Goal: Task Accomplishment & Management: Manage account settings

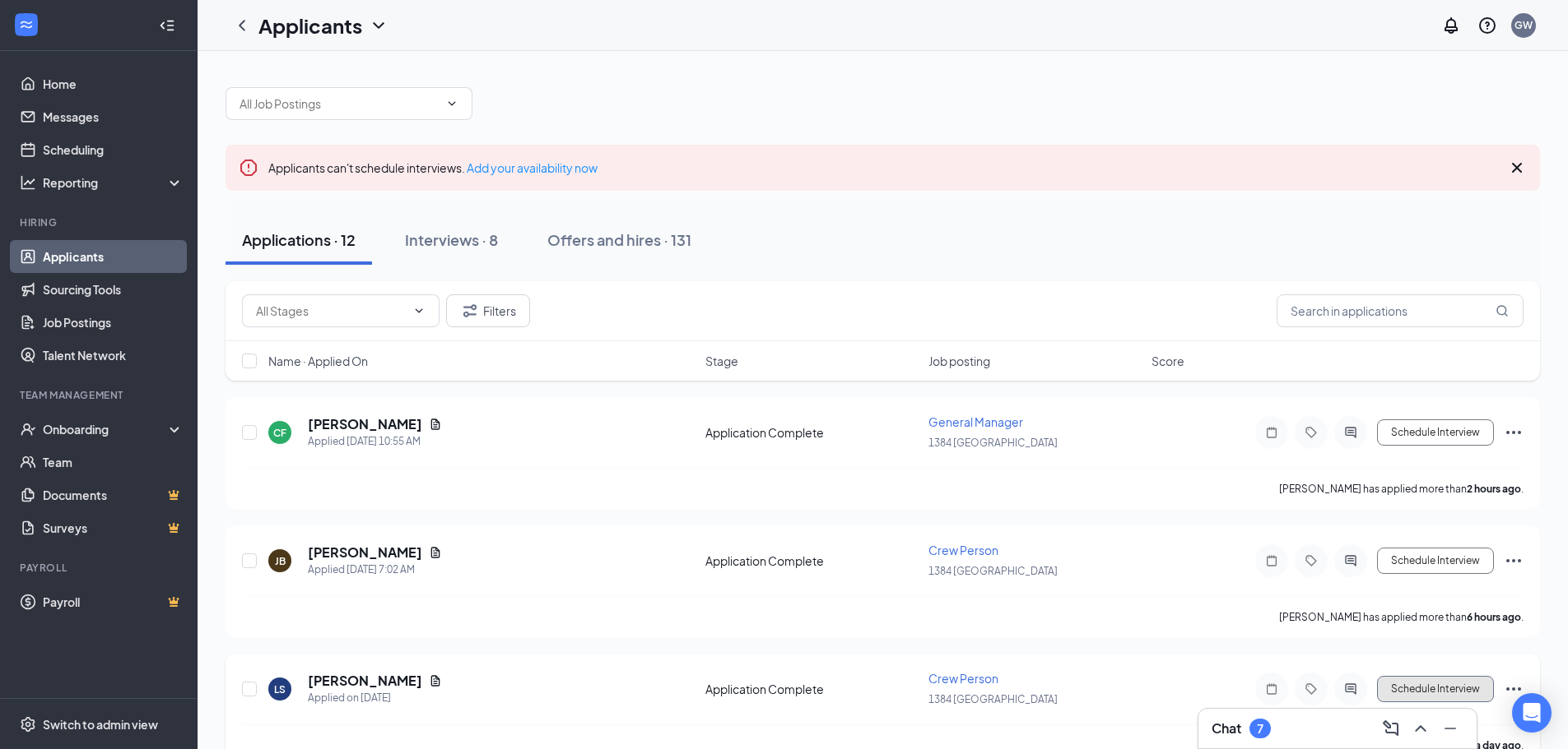
click at [1466, 689] on button "Schedule Interview" at bounding box center [1435, 690] width 117 height 27
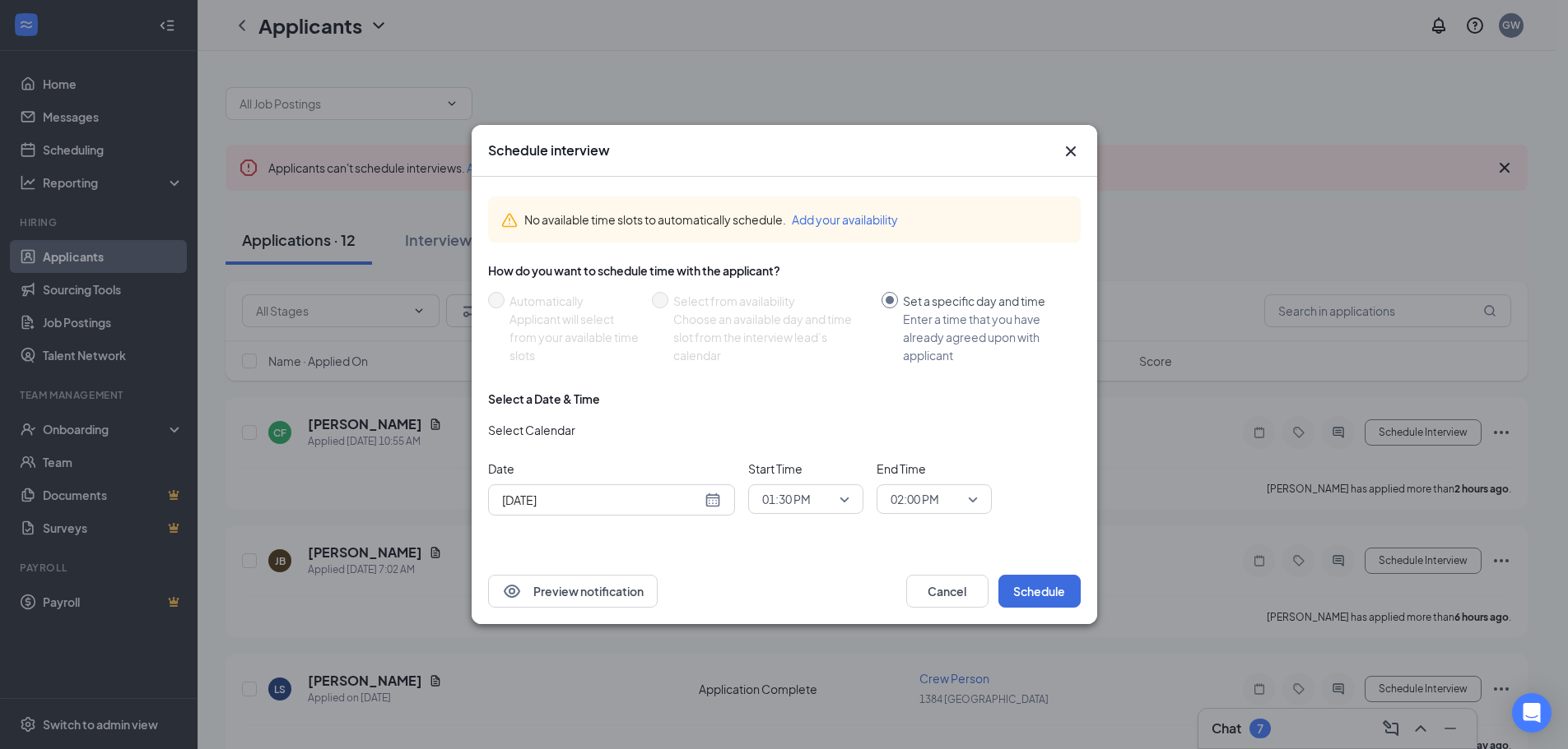
click at [1077, 151] on icon "Cross" at bounding box center [1071, 152] width 20 height 20
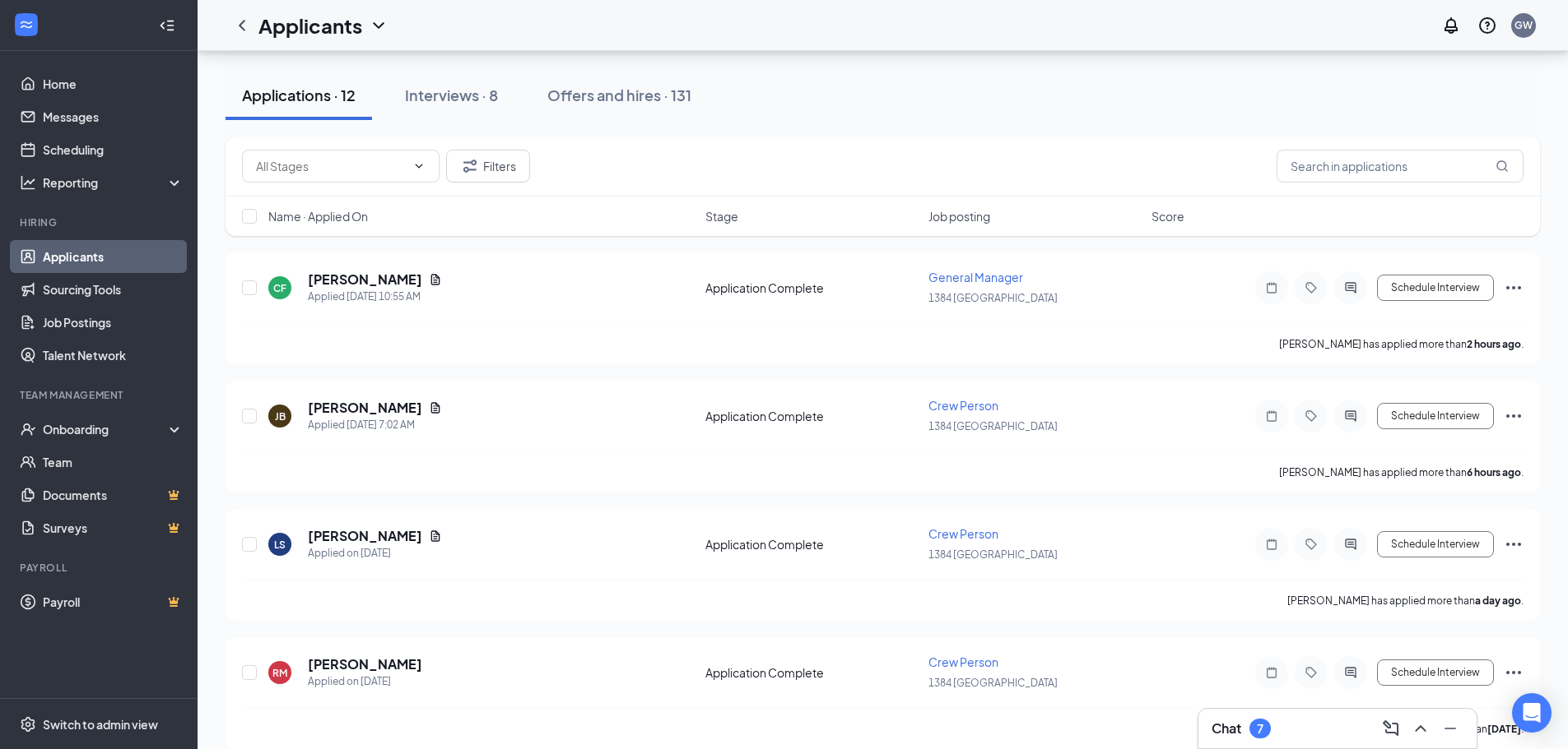
scroll to position [164, 0]
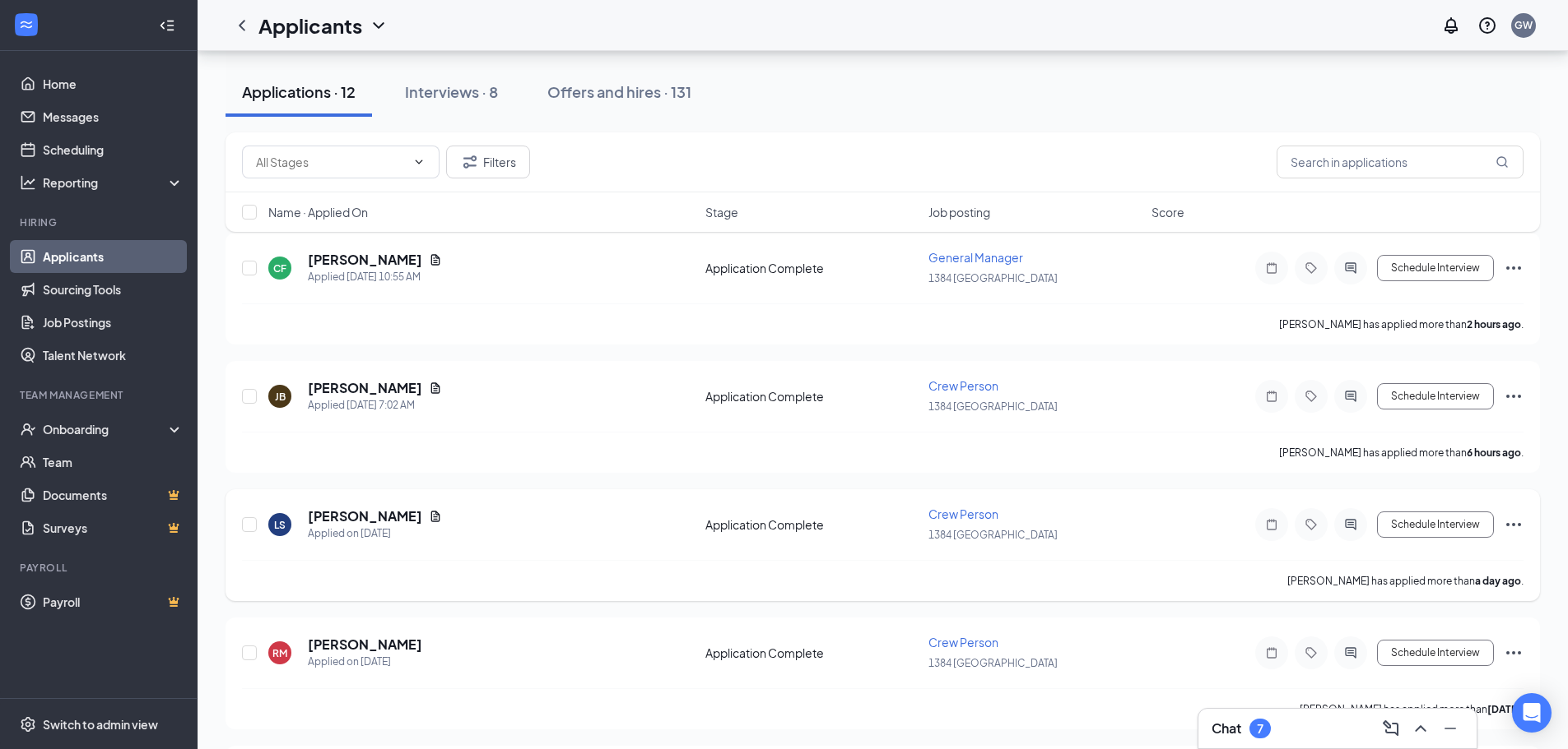
click at [1518, 522] on icon "Ellipses" at bounding box center [1514, 525] width 20 height 20
click at [1432, 526] on button "Schedule Interview" at bounding box center [1435, 525] width 117 height 27
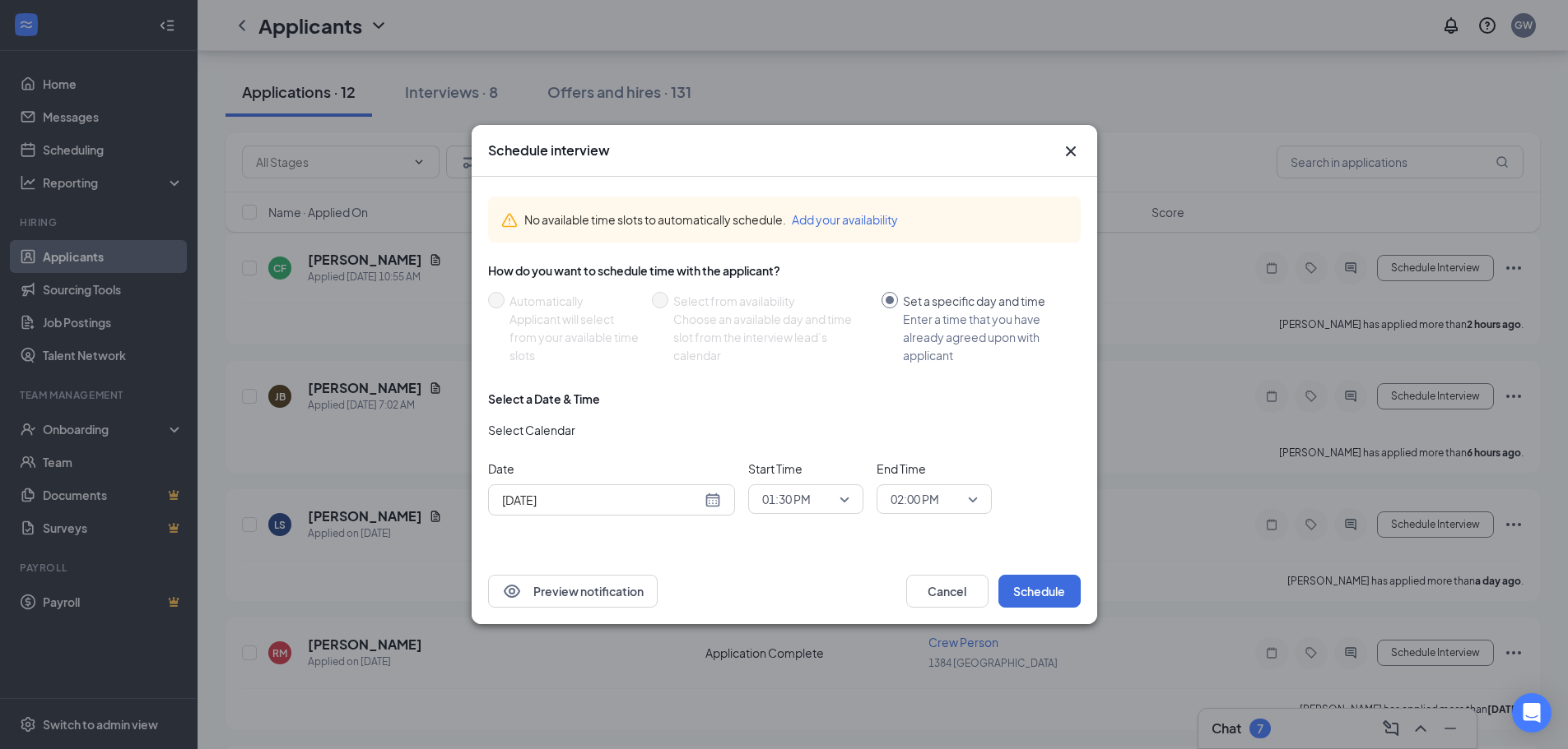
click at [841, 503] on span "01:30 PM" at bounding box center [805, 500] width 88 height 25
click at [845, 500] on span "01:30 PM" at bounding box center [805, 500] width 88 height 25
click at [841, 499] on span "01:30 PM" at bounding box center [805, 500] width 88 height 25
click at [846, 502] on span "01:30 PM" at bounding box center [805, 500] width 88 height 25
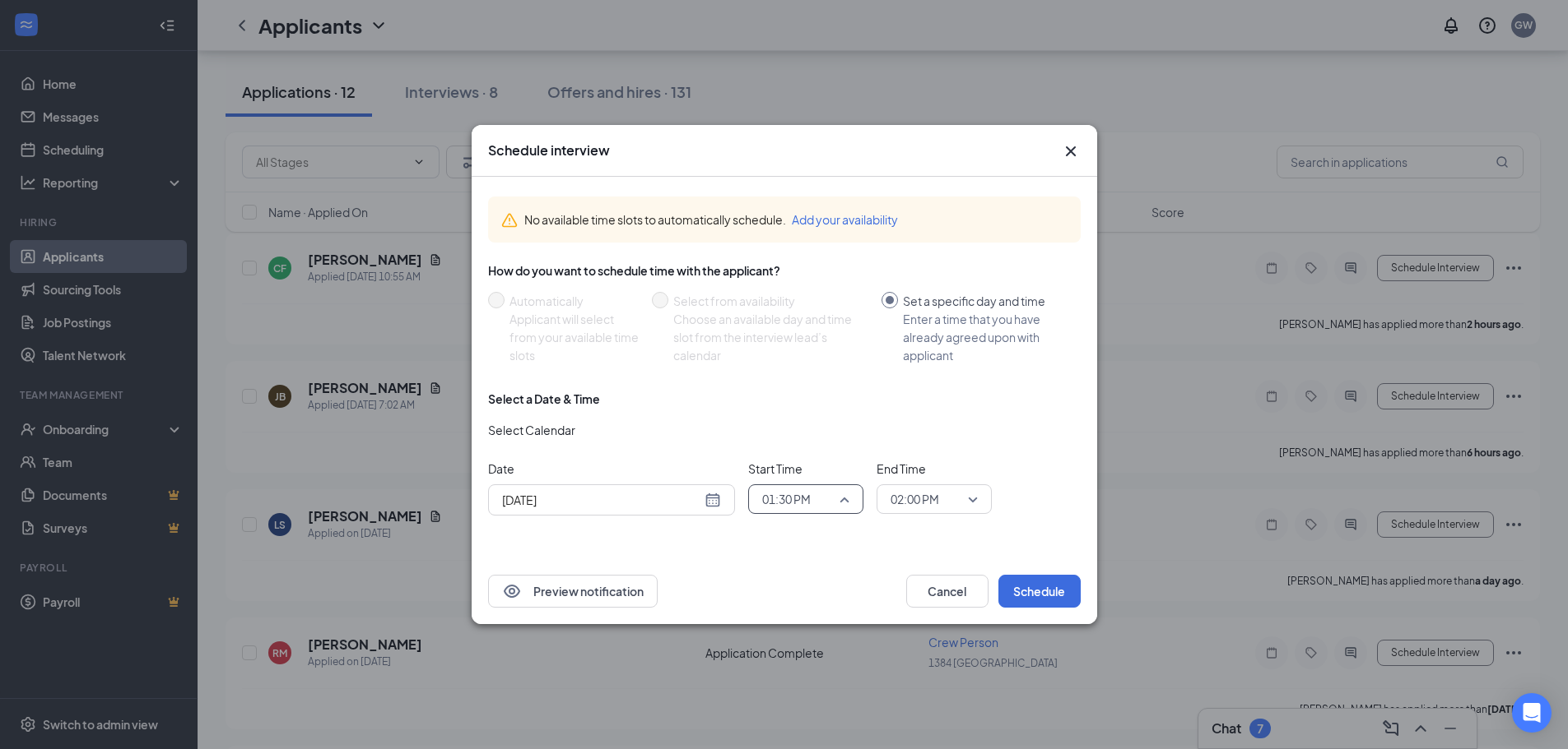
click at [842, 501] on span "01:30 PM" at bounding box center [805, 500] width 88 height 25
click at [796, 427] on span "02:00 PM" at bounding box center [785, 433] width 48 height 18
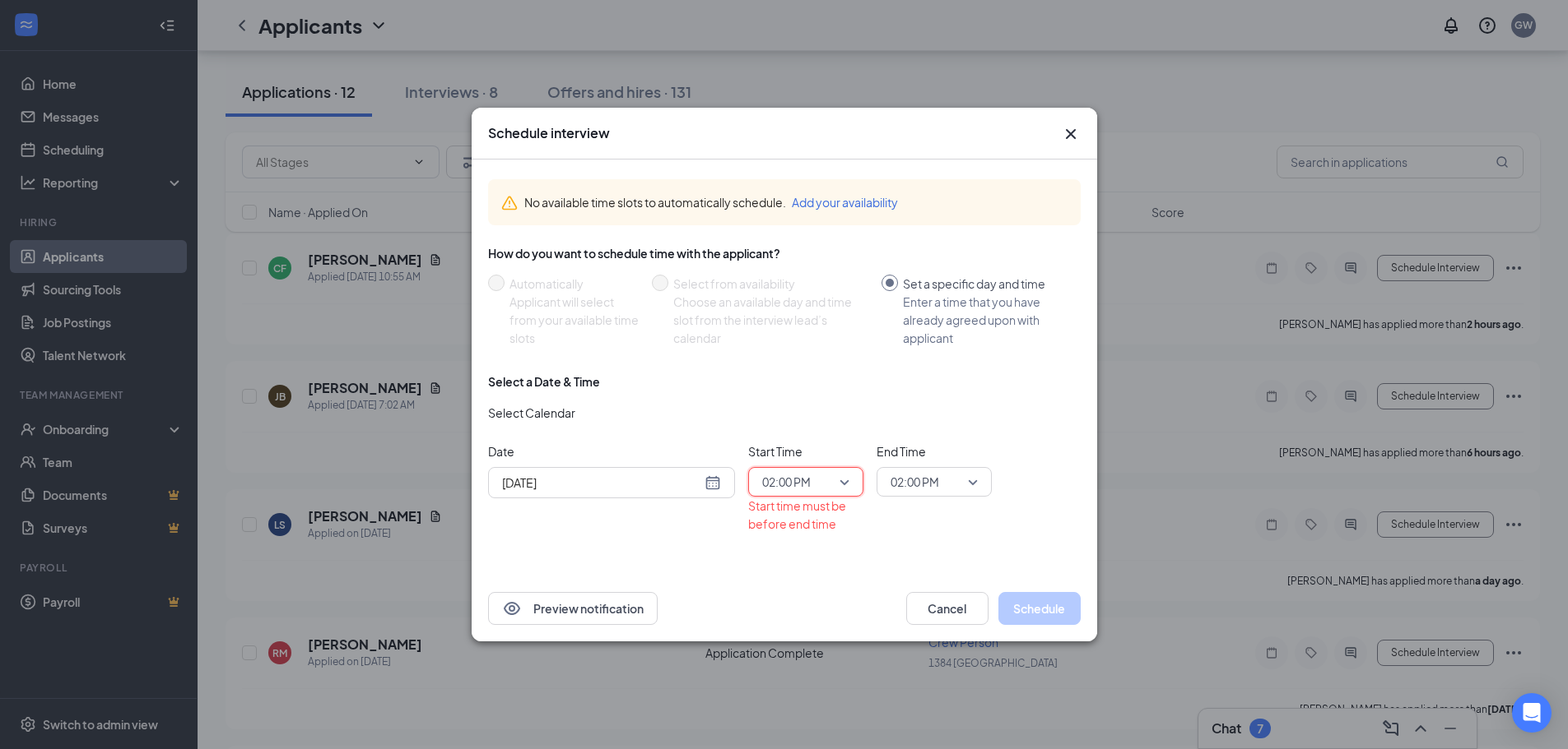
click at [971, 483] on span "02:00 PM" at bounding box center [934, 482] width 88 height 25
click at [928, 445] on span "02:30 PM" at bounding box center [914, 449] width 48 height 18
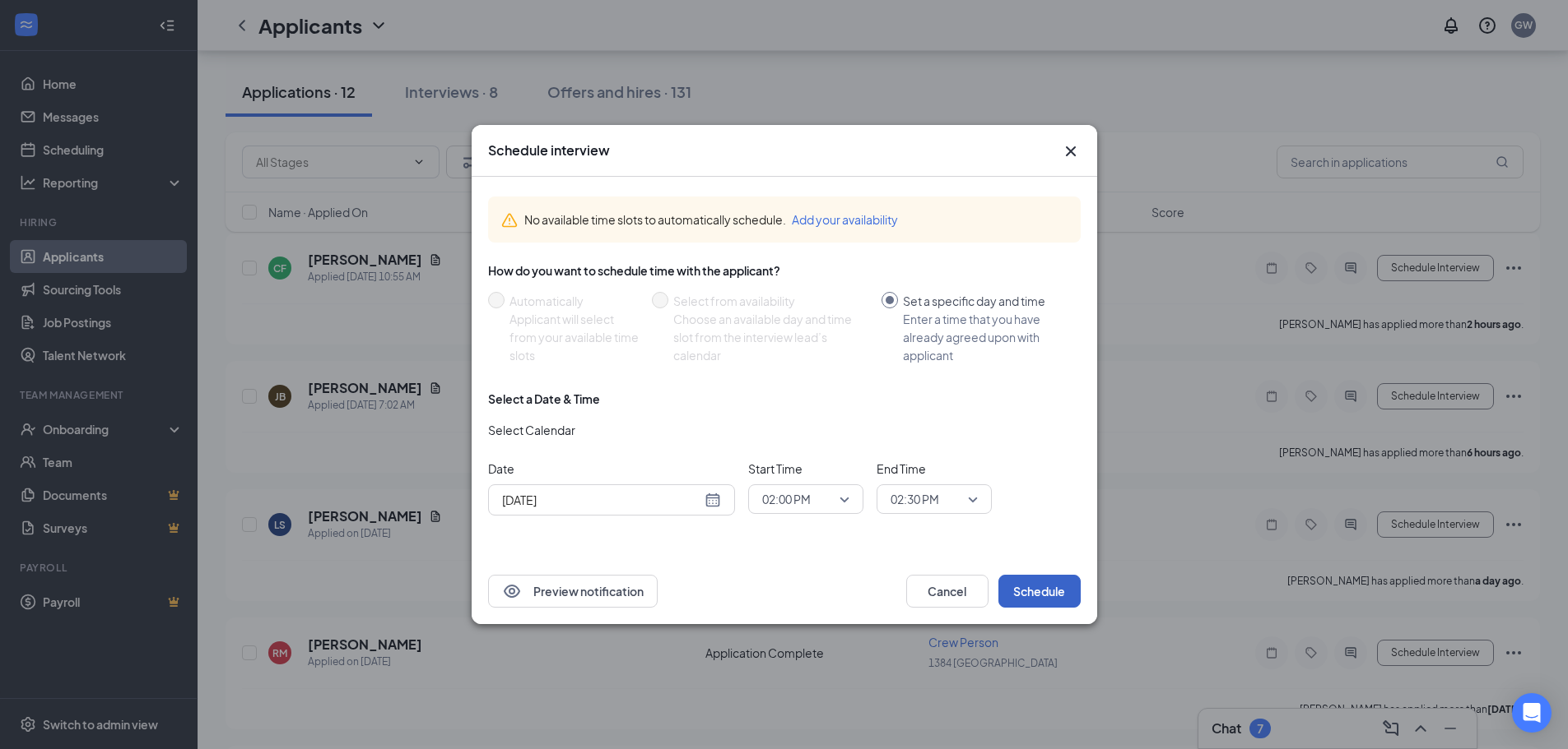
click at [1045, 595] on button "Schedule" at bounding box center [1039, 591] width 83 height 33
click at [1044, 593] on button "Schedule" at bounding box center [1039, 591] width 83 height 33
click at [1057, 588] on button "Schedule" at bounding box center [1039, 591] width 83 height 33
click at [970, 502] on span "02:30 PM" at bounding box center [934, 500] width 88 height 25
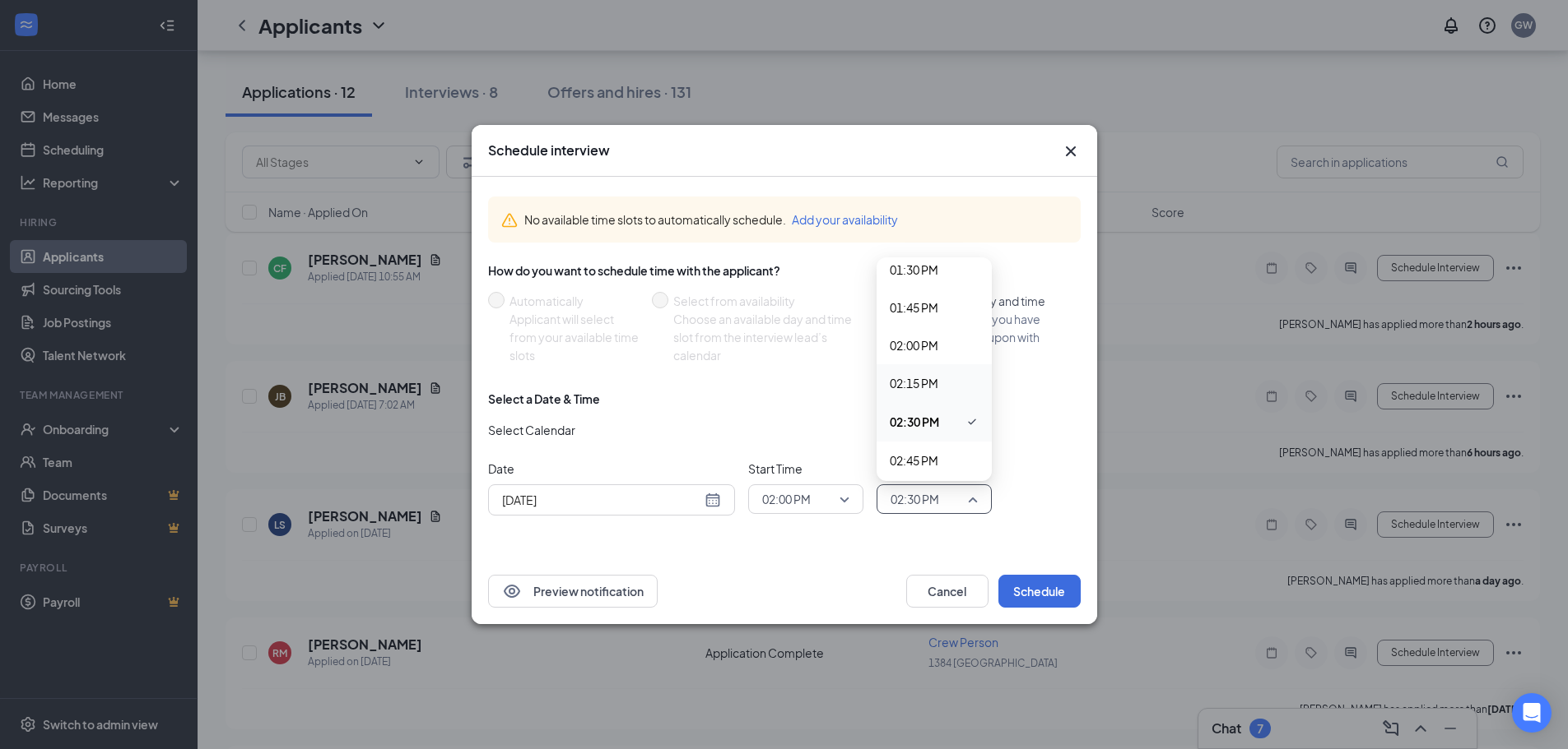
click at [921, 374] on span "02:15 PM" at bounding box center [914, 384] width 48 height 18
click at [1024, 588] on button "Schedule" at bounding box center [1039, 591] width 83 height 33
click at [1074, 152] on icon "Cross" at bounding box center [1071, 152] width 20 height 20
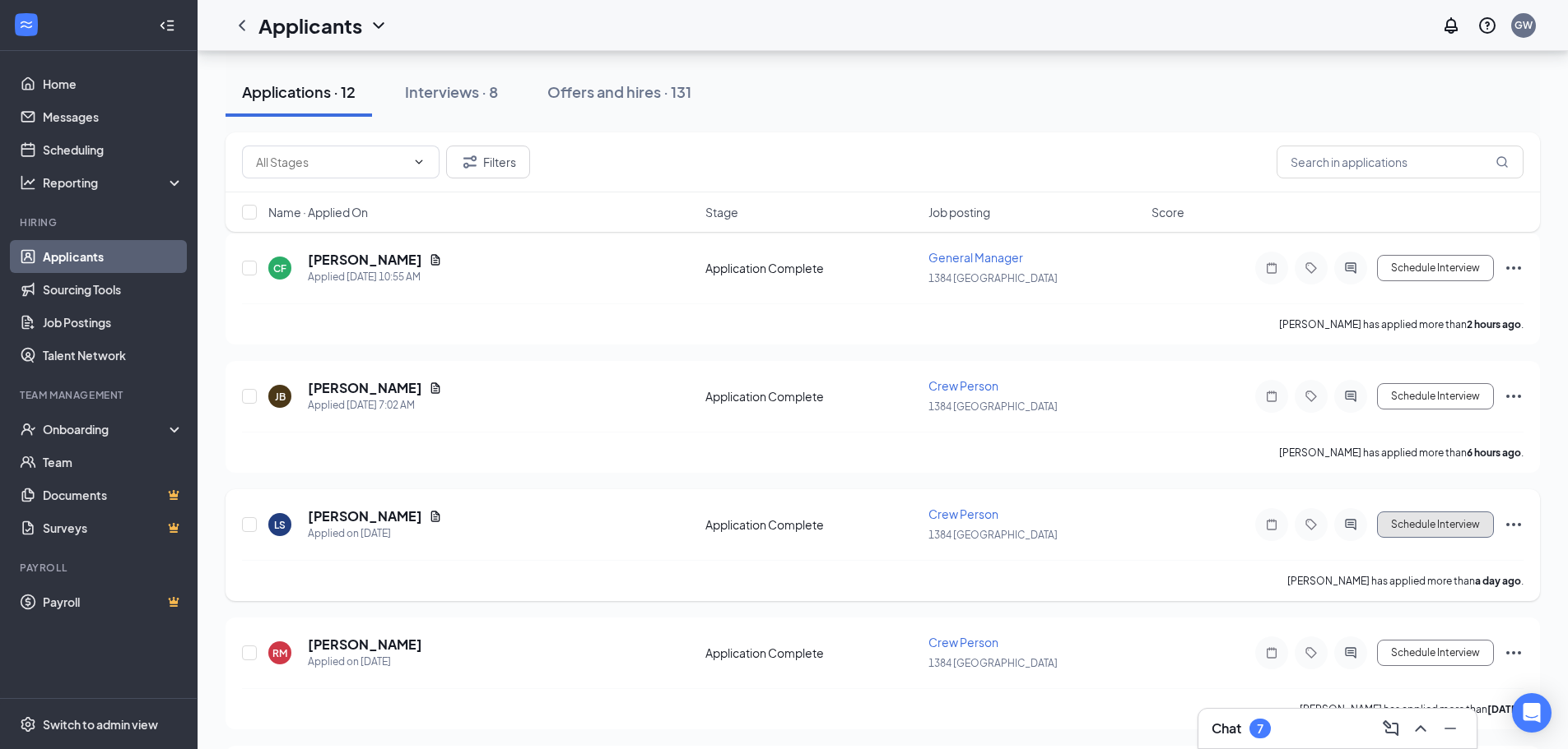
click at [1428, 530] on button "Schedule Interview" at bounding box center [1435, 525] width 117 height 27
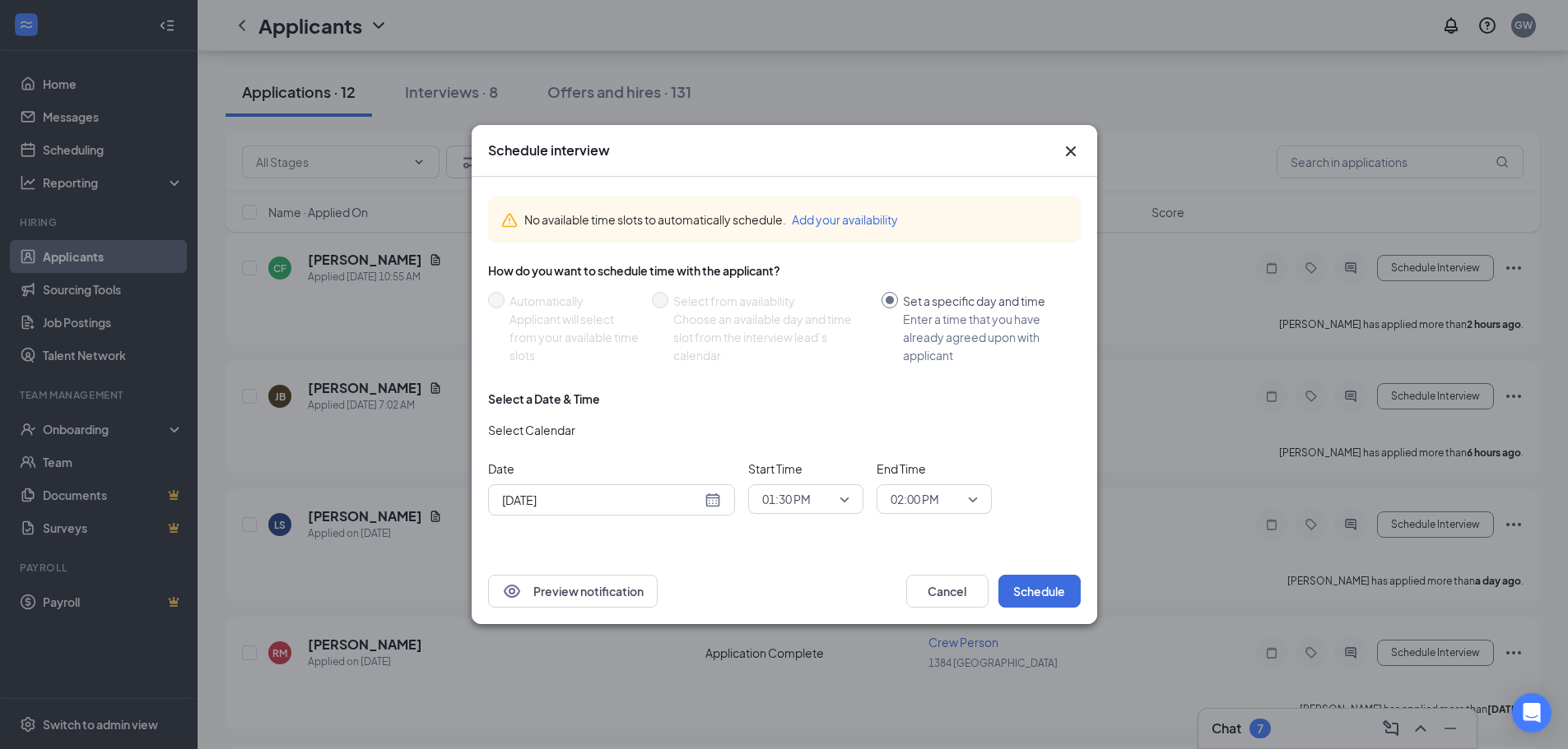
click at [844, 499] on span "01:30 PM" at bounding box center [805, 500] width 88 height 25
click at [770, 498] on span "01:30 PM" at bounding box center [786, 500] width 48 height 25
click at [1023, 592] on button "Schedule" at bounding box center [1039, 591] width 83 height 33
click at [839, 497] on span "01:30 PM" at bounding box center [805, 500] width 88 height 25
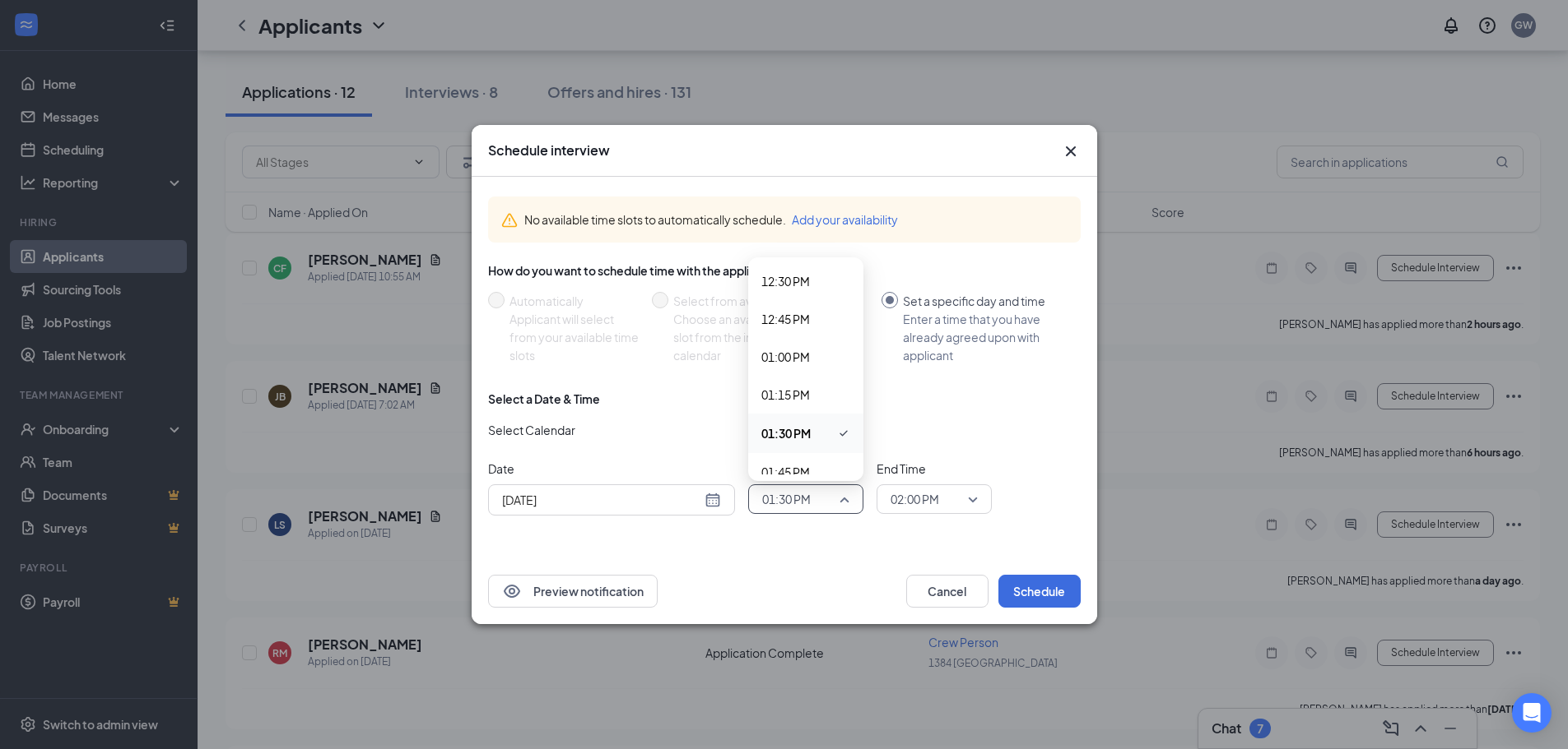
scroll to position [1905, 0]
click at [787, 460] on span "01:45 PM" at bounding box center [785, 460] width 48 height 18
click at [1060, 594] on button "Schedule" at bounding box center [1039, 591] width 83 height 33
click at [713, 505] on div "[DATE]" at bounding box center [612, 500] width 219 height 18
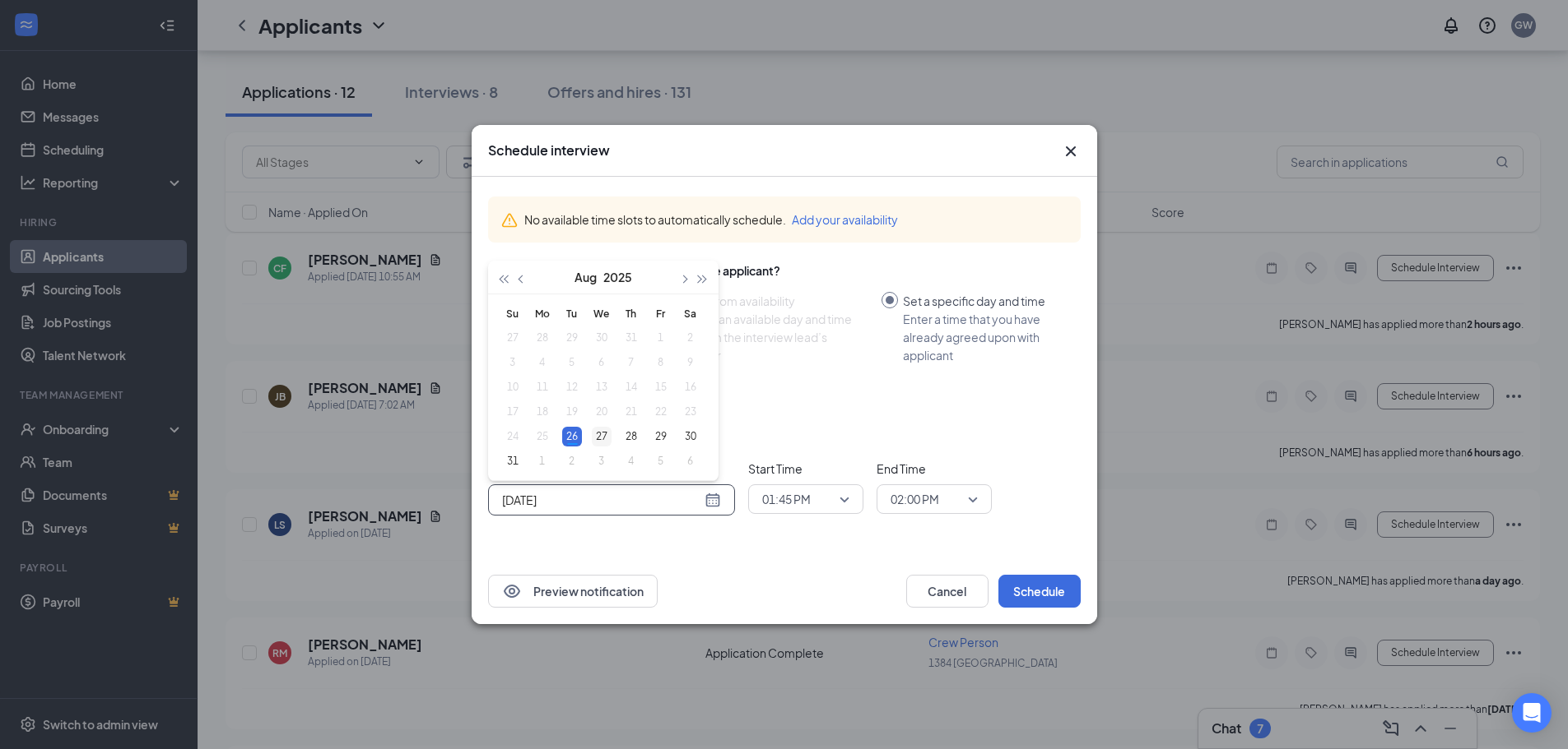
type input "[DATE]"
click at [599, 435] on div "27" at bounding box center [602, 437] width 20 height 20
drag, startPoint x: 1016, startPoint y: 590, endPoint x: 851, endPoint y: 677, distance: 186.5
click at [1016, 590] on button "Schedule" at bounding box center [1039, 591] width 83 height 33
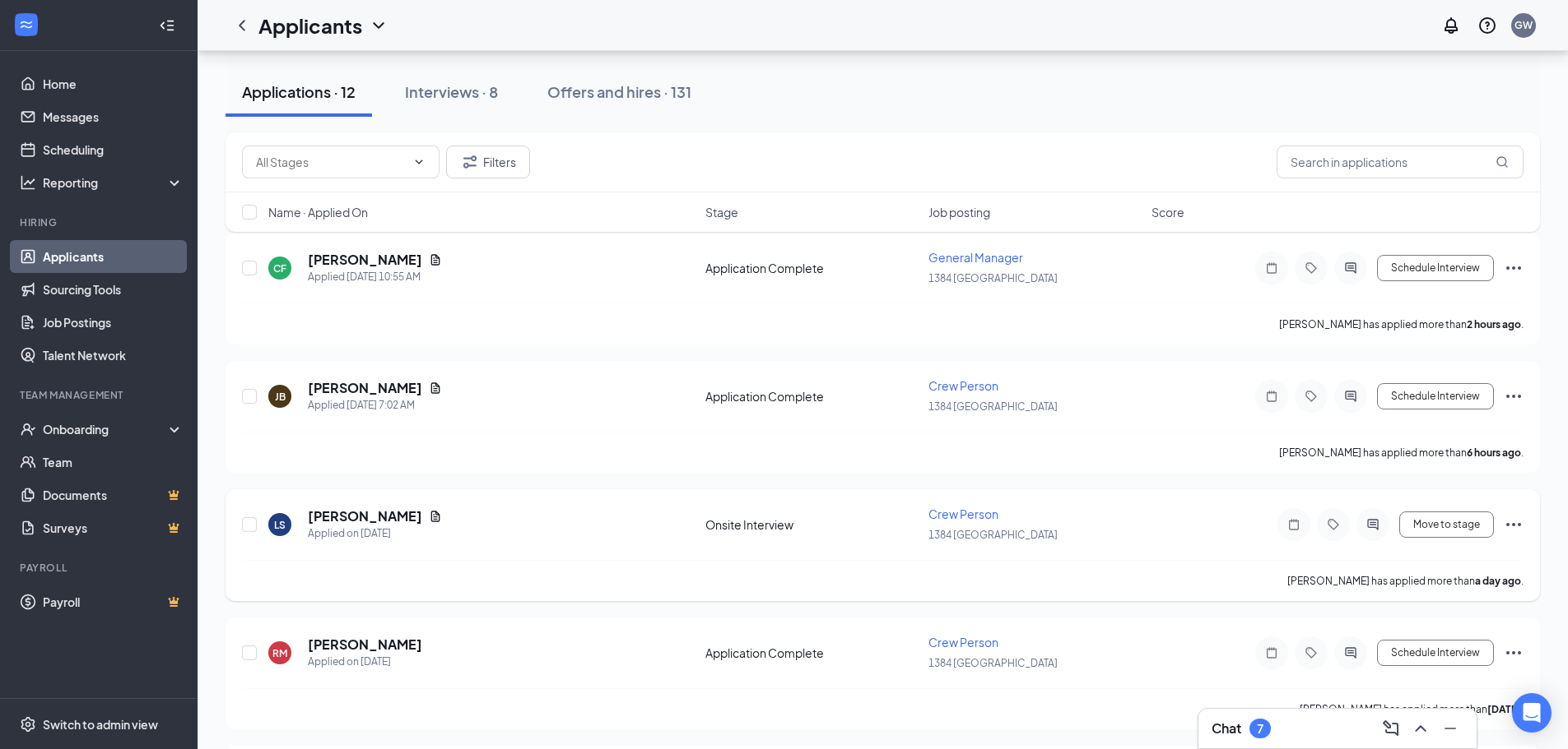
click at [1517, 524] on icon "Ellipses" at bounding box center [1514, 525] width 20 height 20
click at [1512, 524] on icon "Ellipses" at bounding box center [1514, 525] width 15 height 3
click at [1439, 529] on button "Move to stage" at bounding box center [1445, 525] width 94 height 27
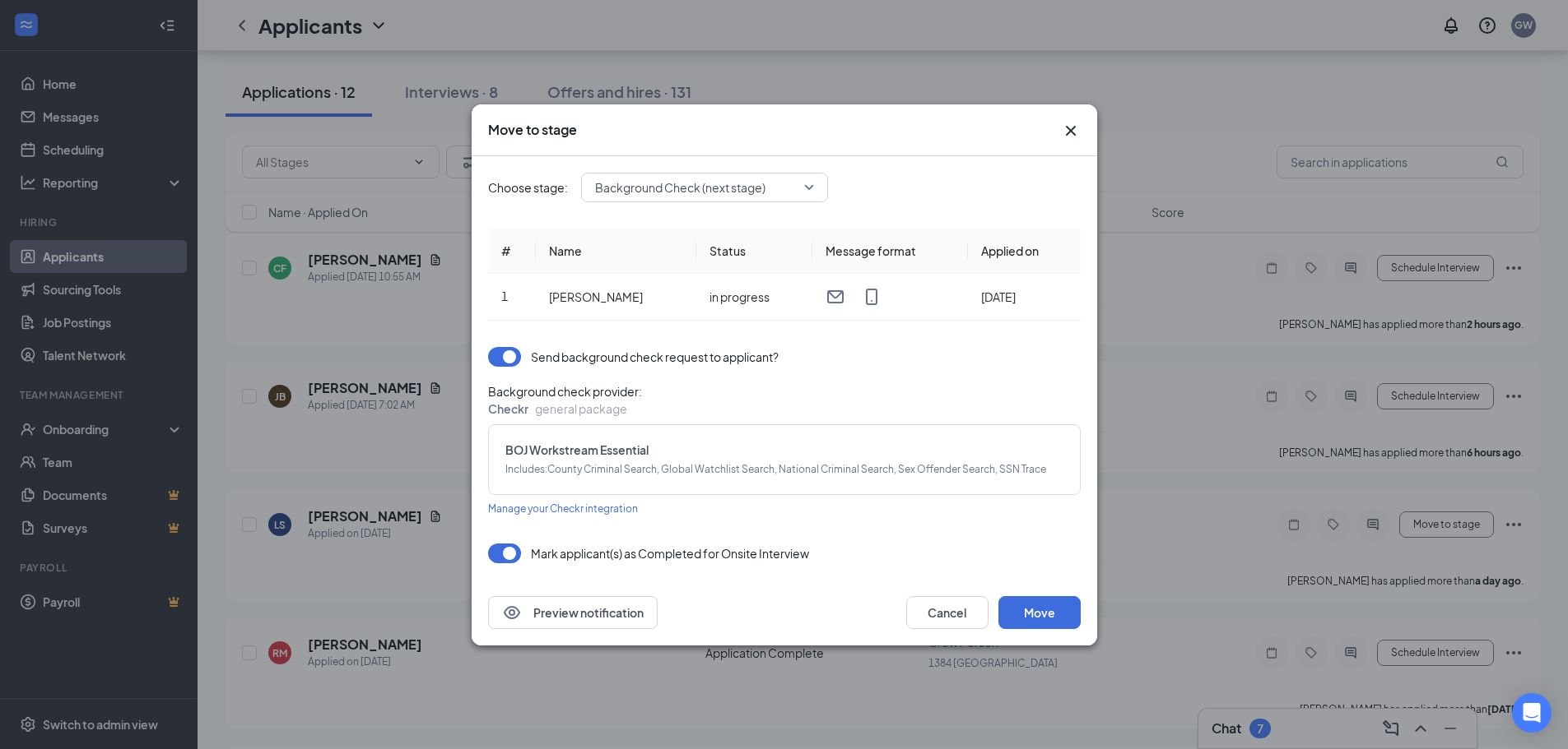
scroll to position [0, 0]
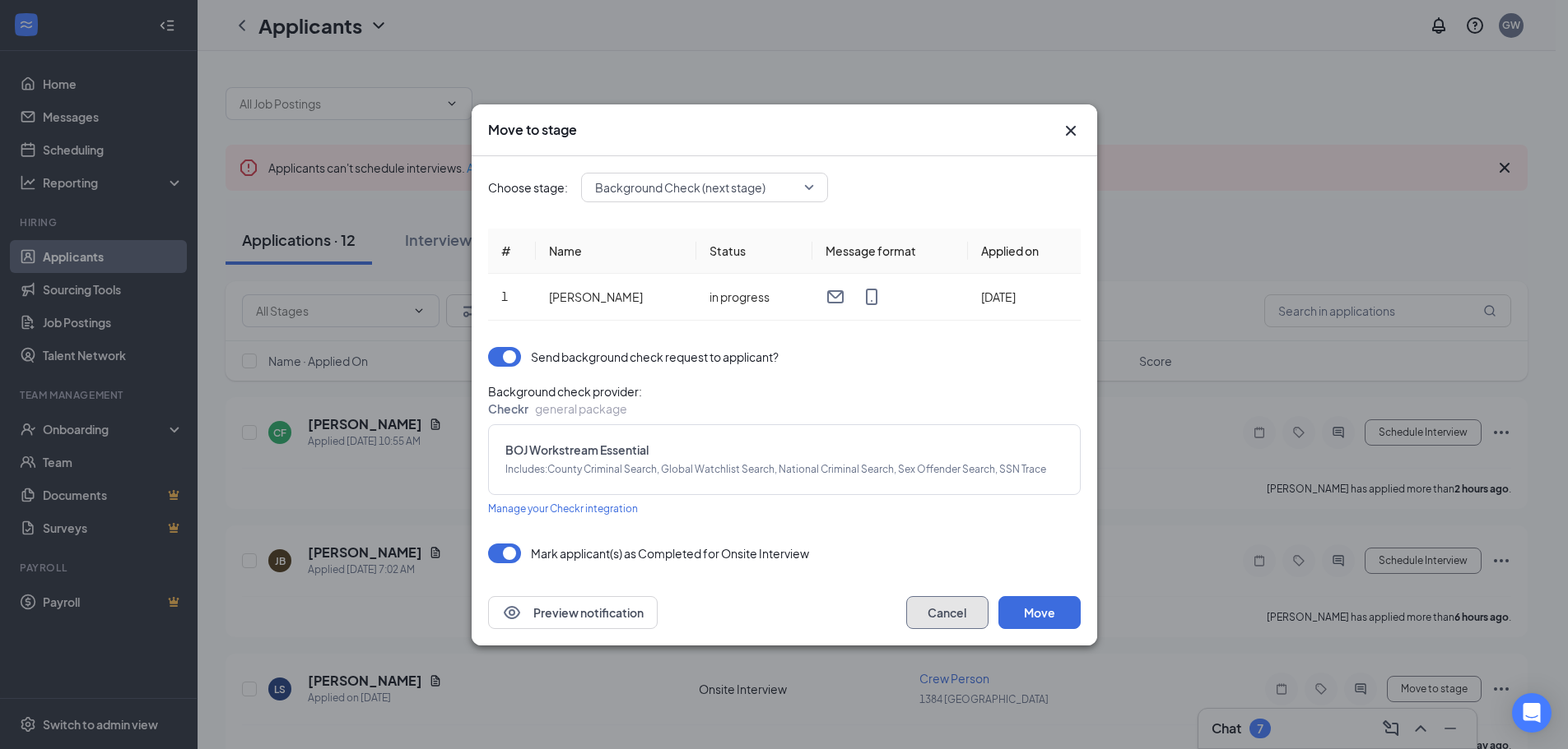
click at [921, 606] on button "Cancel" at bounding box center [947, 612] width 83 height 33
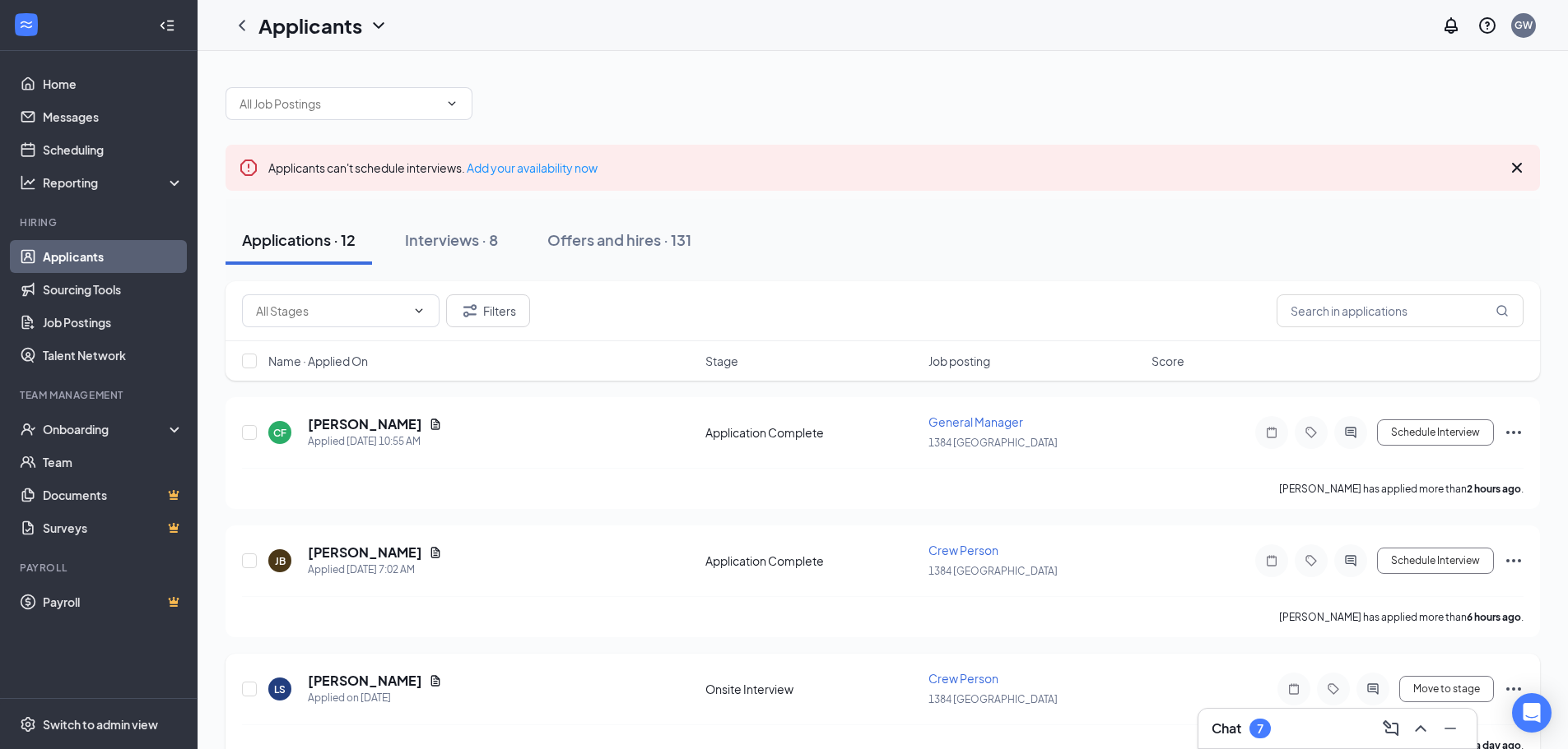
click at [1508, 683] on icon "Ellipses" at bounding box center [1514, 690] width 20 height 20
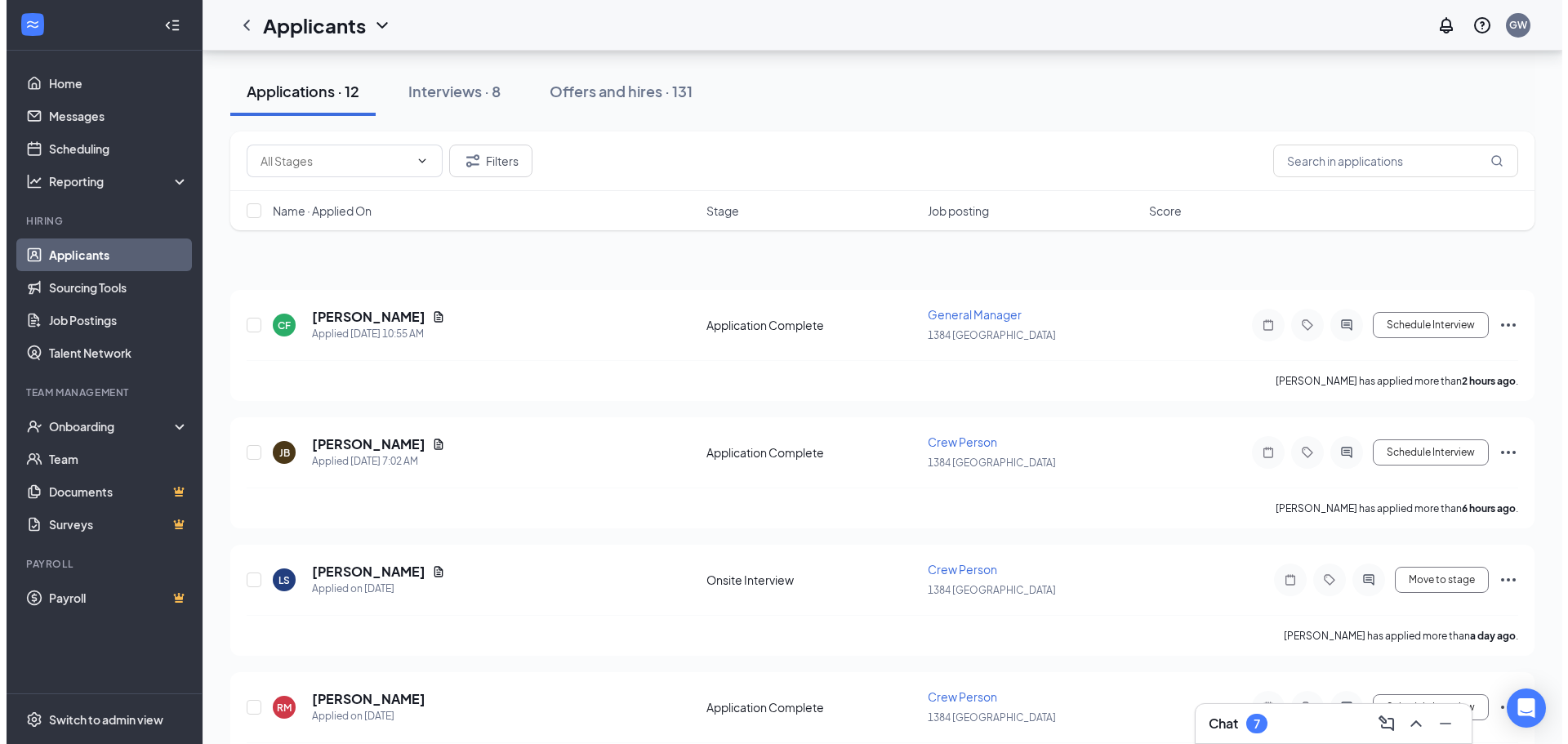
scroll to position [211, 0]
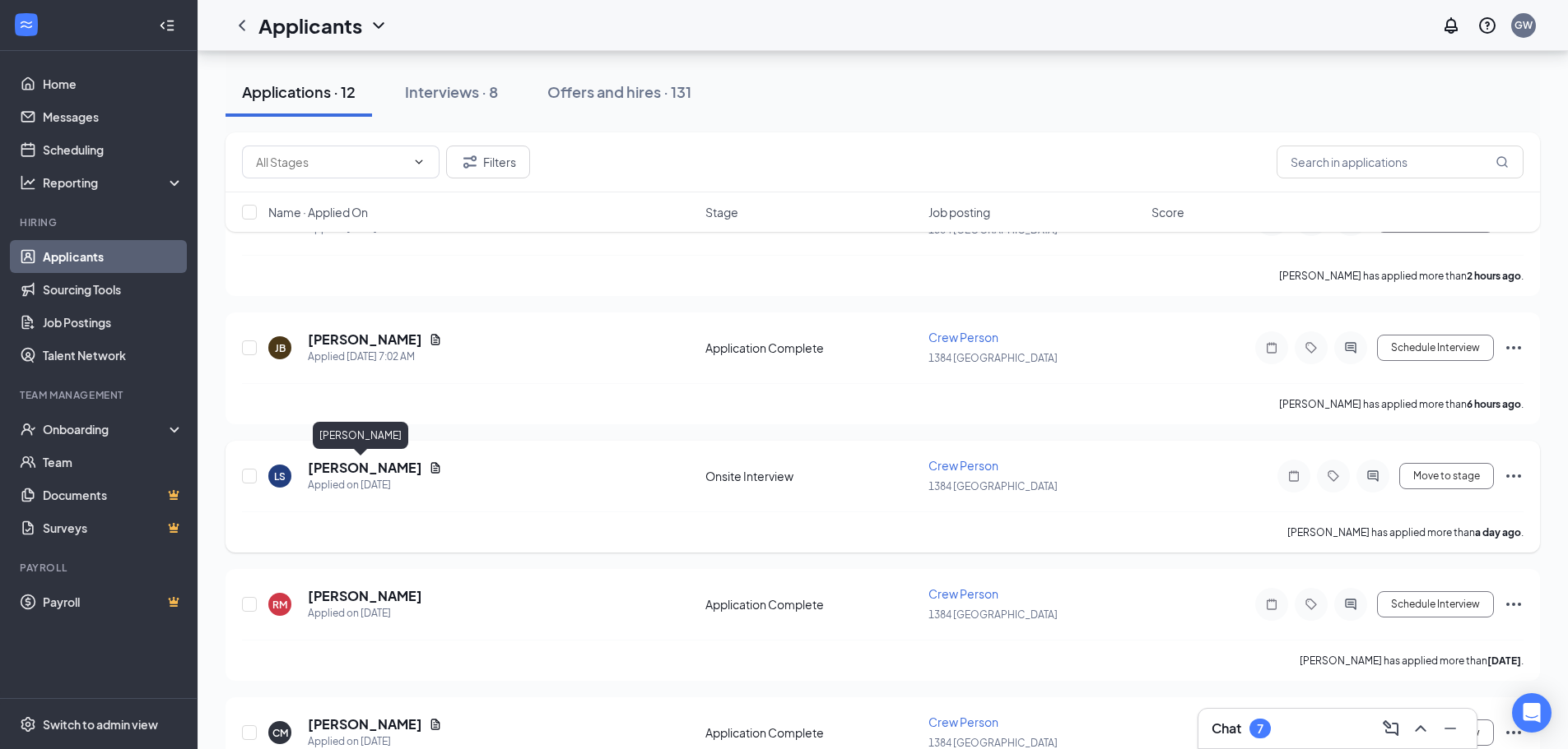
click at [327, 475] on h5 "[PERSON_NAME]" at bounding box center [365, 468] width 114 height 18
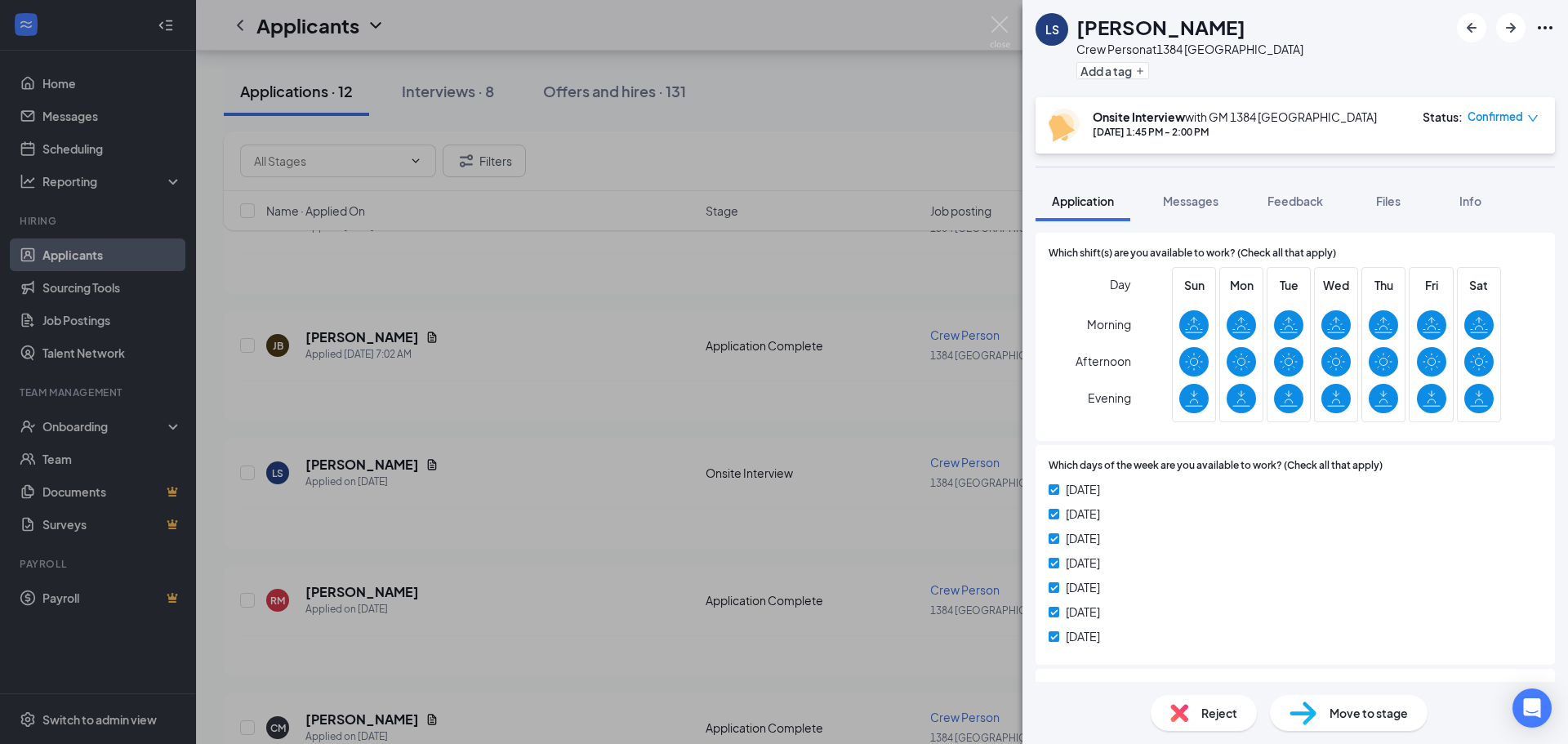
scroll to position [852, 0]
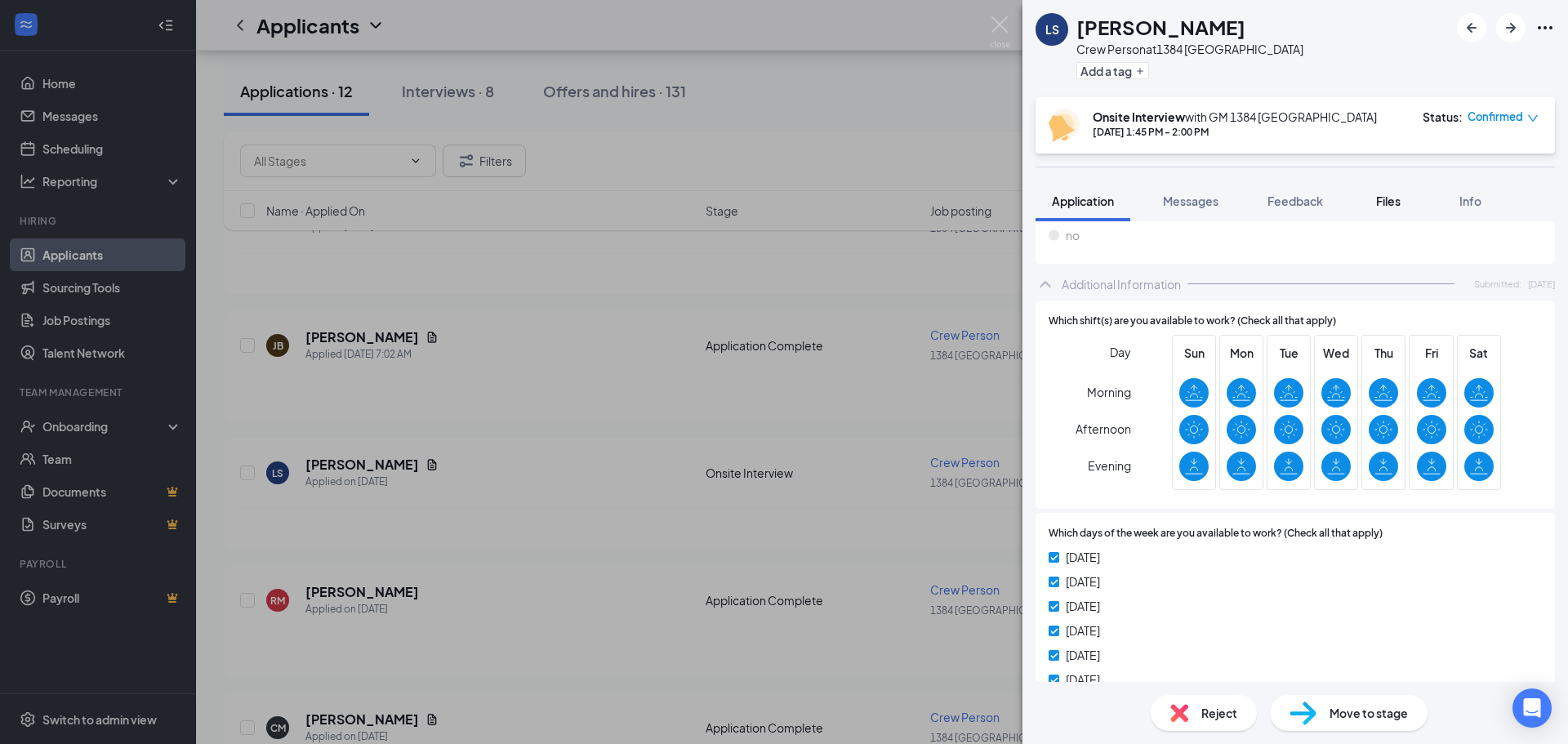
click at [1396, 205] on span "Files" at bounding box center [1389, 201] width 25 height 15
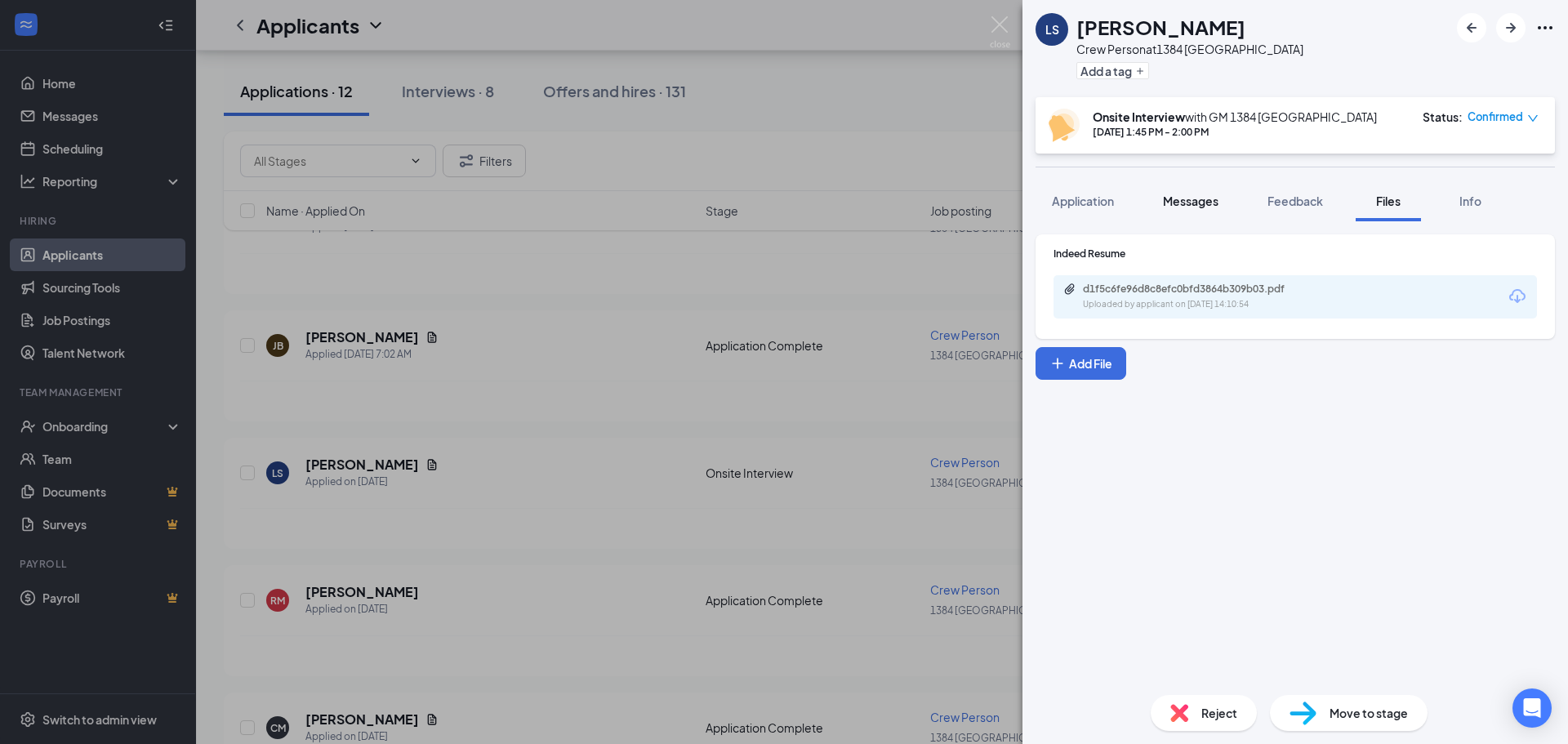
click at [1181, 202] on span "Messages" at bounding box center [1190, 201] width 55 height 15
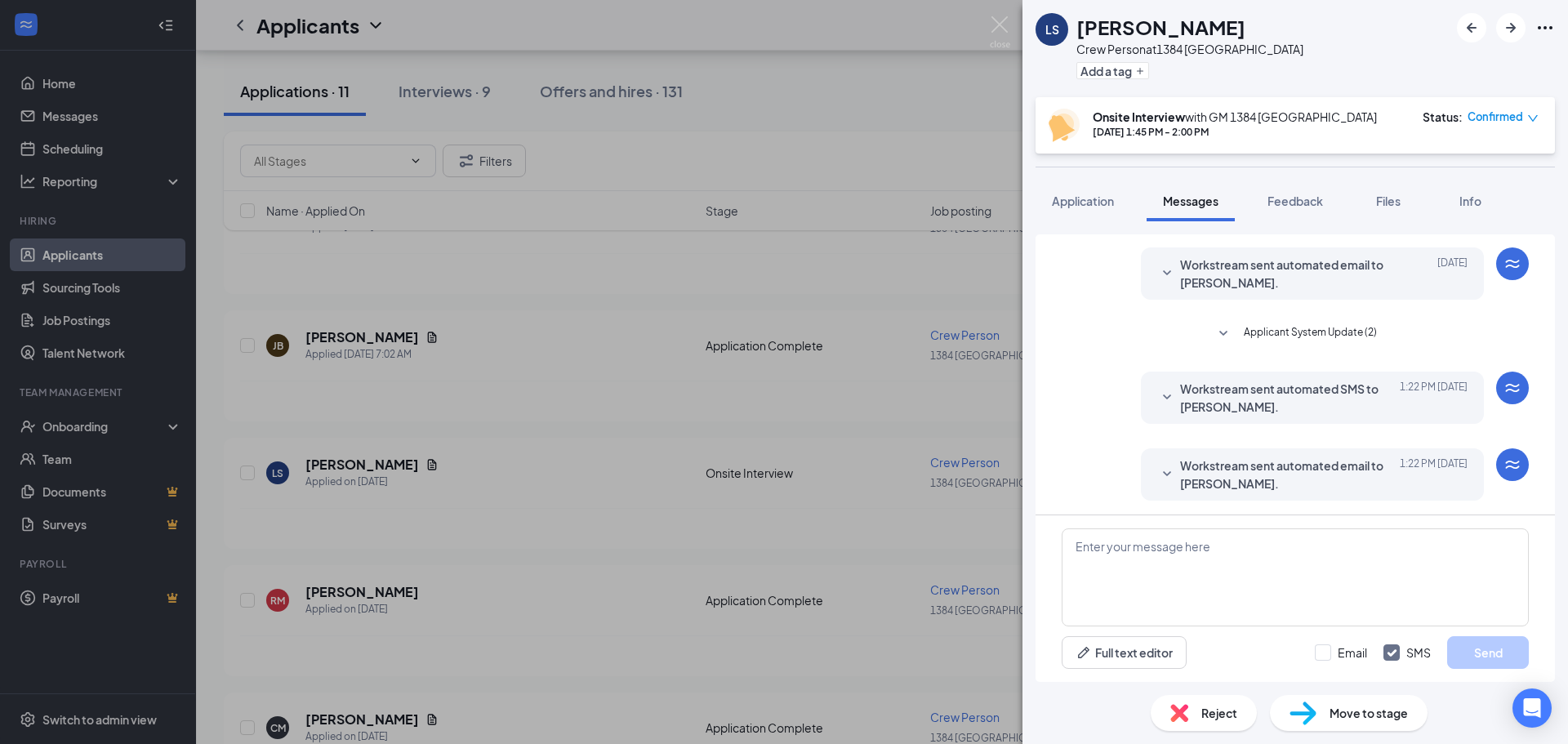
scroll to position [327, 0]
click at [1474, 203] on span "Info" at bounding box center [1470, 201] width 22 height 15
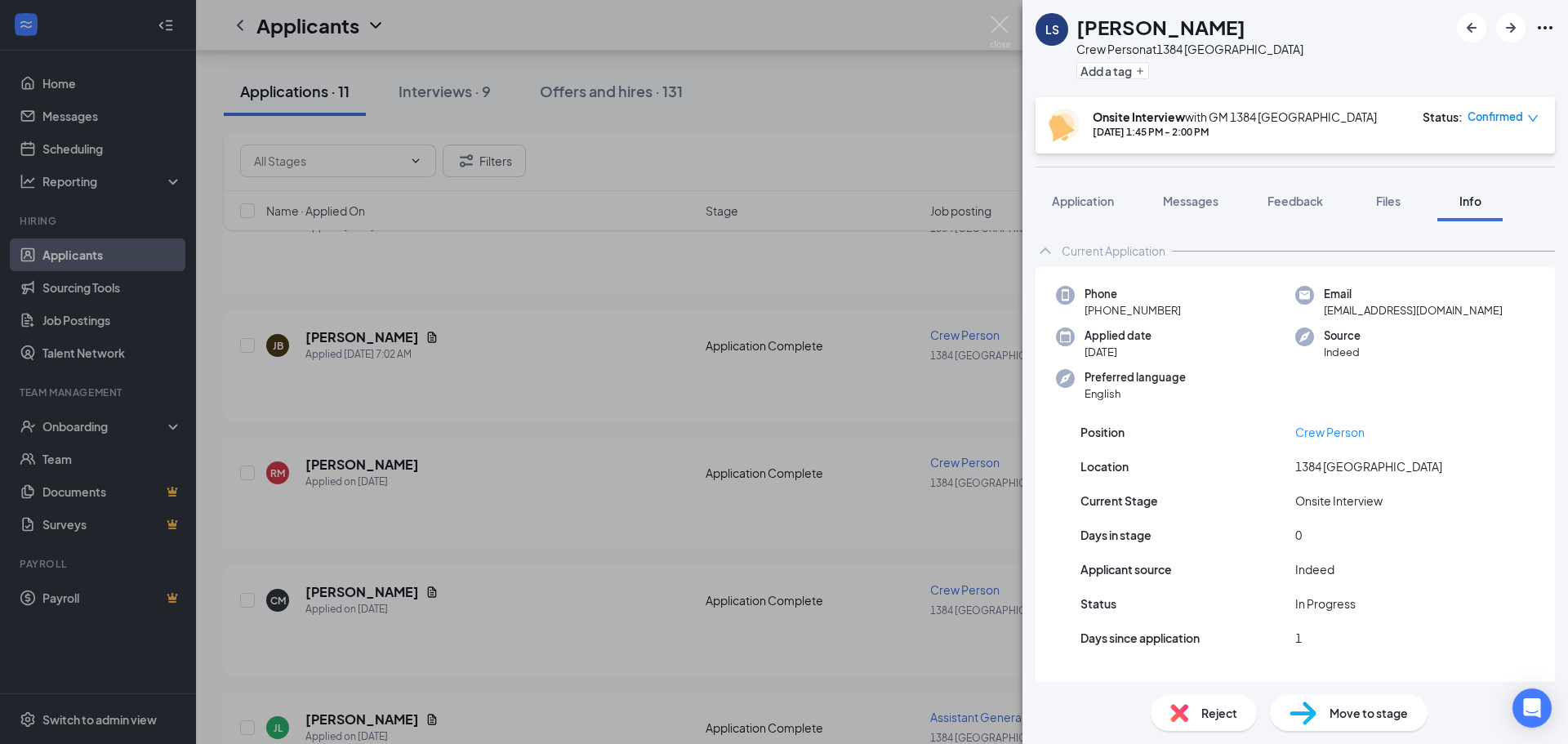
click at [1356, 715] on span "Move to stage" at bounding box center [1368, 713] width 79 height 18
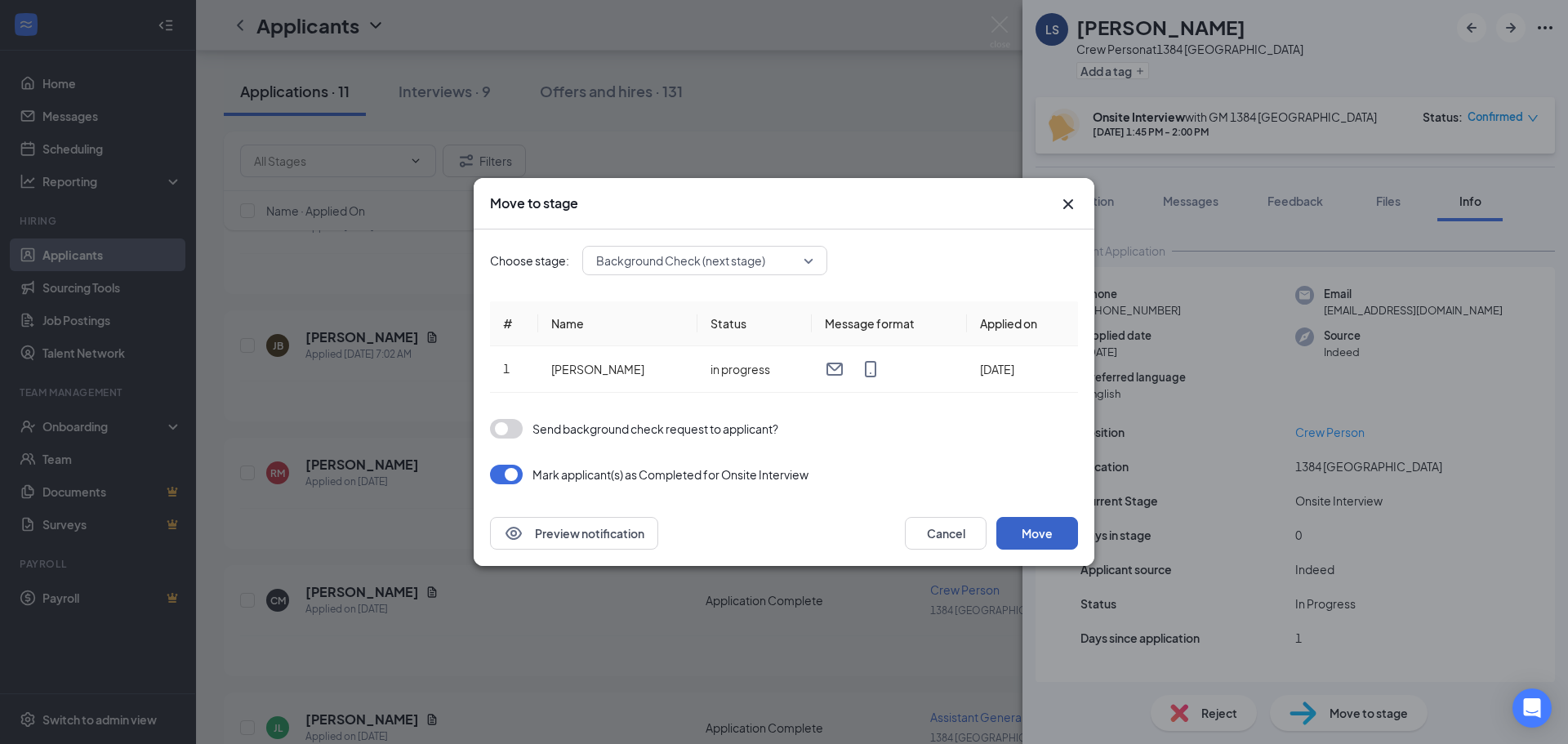
drag, startPoint x: 1022, startPoint y: 544, endPoint x: 1011, endPoint y: 534, distance: 14.9
click at [1022, 544] on button "Move" at bounding box center [1037, 533] width 82 height 32
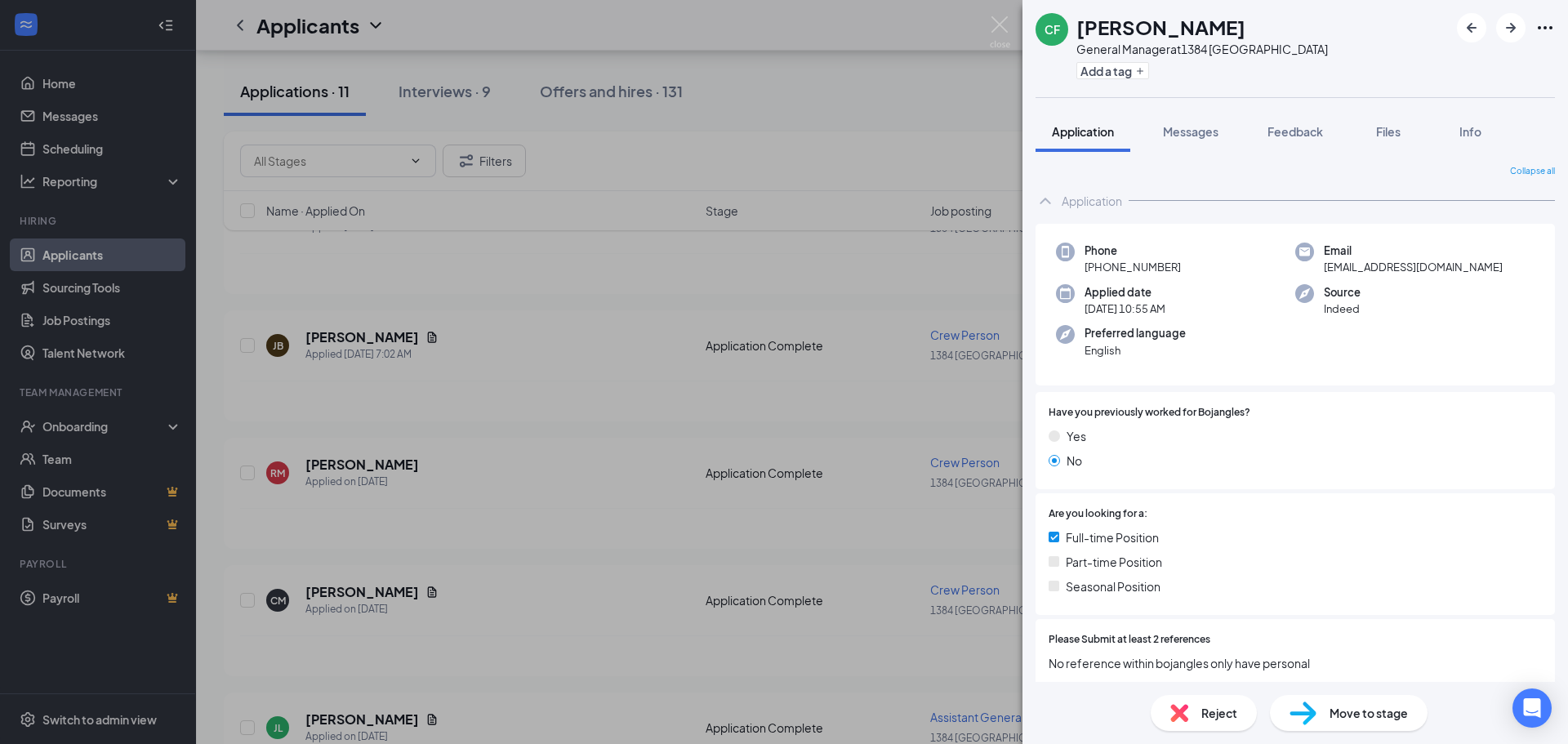
click at [682, 453] on div "CF [PERSON_NAME] General Manager at 1384 Williamston Add a tag Application Mess…" at bounding box center [784, 372] width 1568 height 744
